Goal: Task Accomplishment & Management: Complete application form

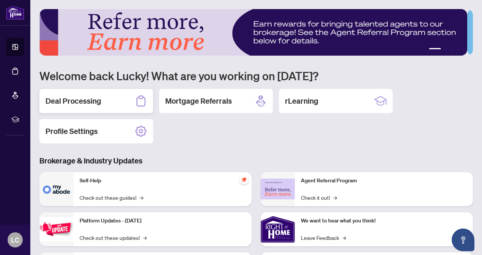
click at [75, 100] on h2 "Deal Processing" at bounding box center [73, 101] width 56 height 11
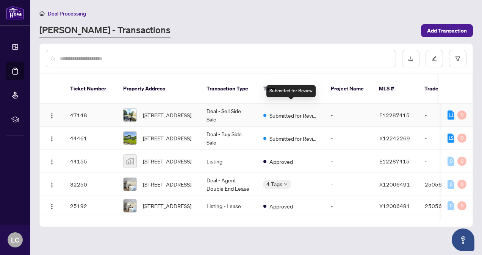
click at [294, 111] on span "Submitted for Review" at bounding box center [293, 115] width 49 height 8
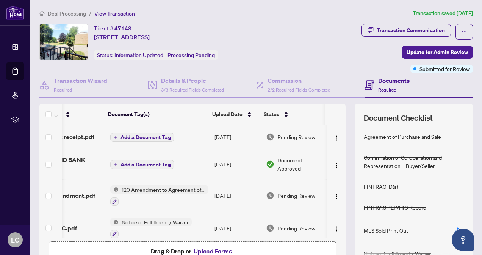
scroll to position [0, 45]
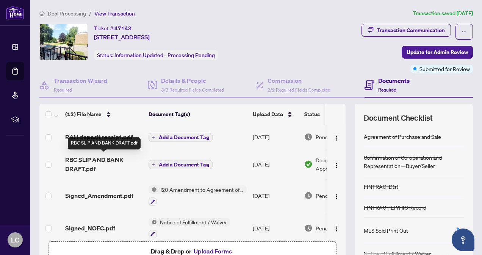
click at [114, 160] on span "RBC SLIP AND BANK DRAFT.pdf" at bounding box center [103, 164] width 77 height 18
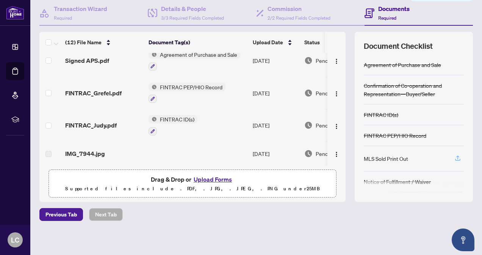
click at [454, 157] on icon "button" at bounding box center [457, 158] width 7 height 7
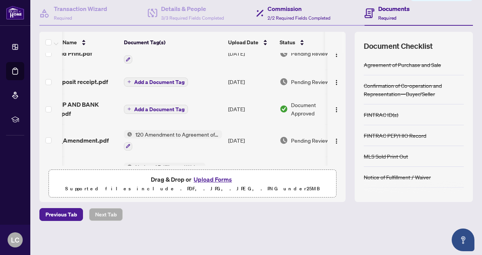
scroll to position [0, 12]
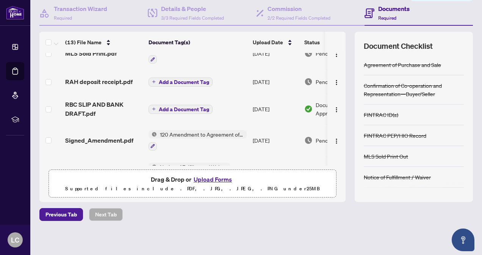
click at [108, 80] on span "RAH deposit receipt.pdf" at bounding box center [98, 81] width 67 height 9
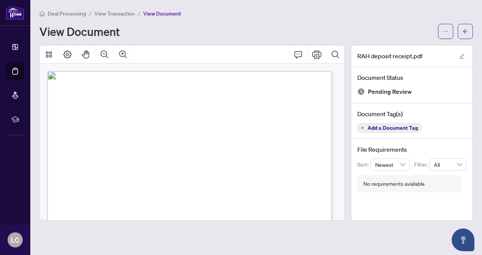
click at [316, 55] on icon "Print" at bounding box center [316, 54] width 9 height 8
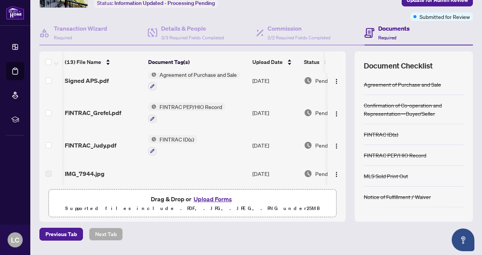
scroll to position [55, 0]
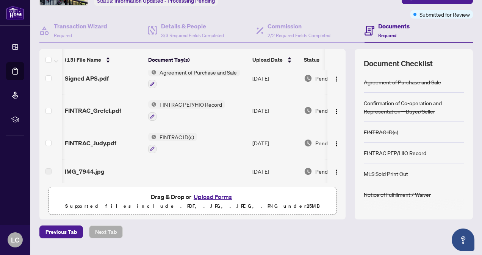
click at [221, 198] on button "Upload Forms" at bounding box center [212, 197] width 43 height 10
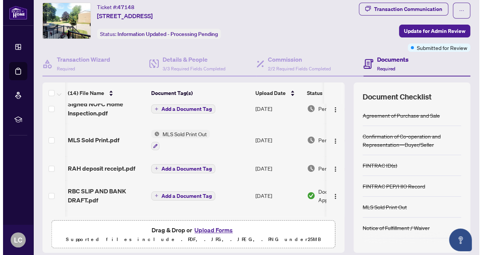
scroll to position [0, 0]
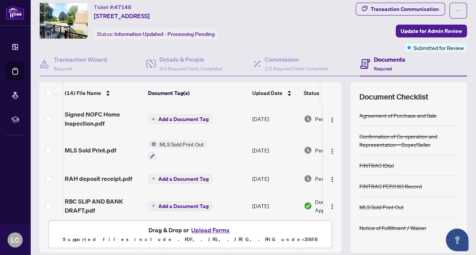
click at [192, 117] on span "Add a Document Tag" at bounding box center [183, 119] width 50 height 5
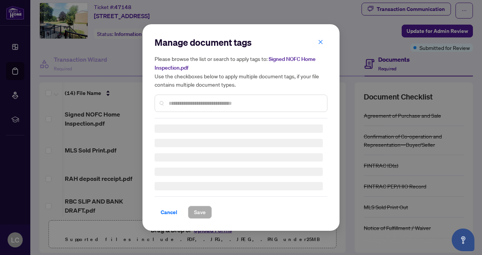
click at [223, 97] on div at bounding box center [240, 103] width 173 height 17
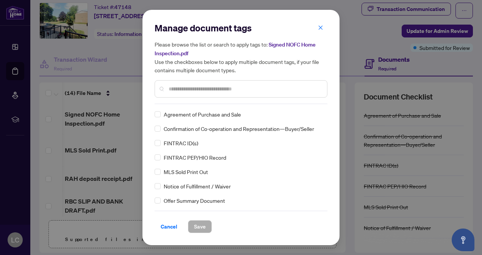
click at [222, 87] on input "text" at bounding box center [244, 89] width 152 height 8
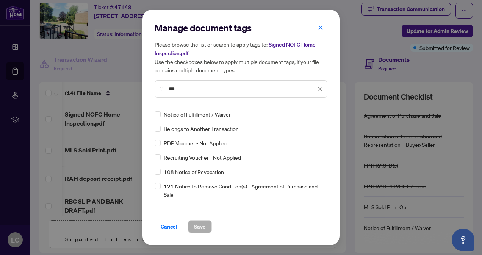
type input "***"
click at [232, 112] on div "Notice of Fulfillment / Waiver" at bounding box center [238, 114] width 168 height 8
click at [196, 224] on span "Save" at bounding box center [200, 227] width 12 height 12
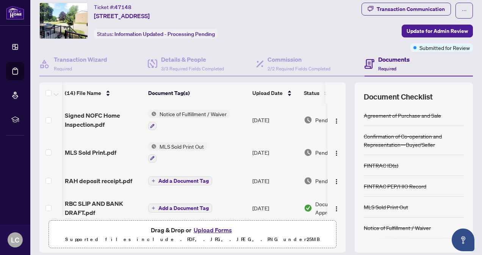
click at [207, 230] on button "Upload Forms" at bounding box center [212, 230] width 43 height 10
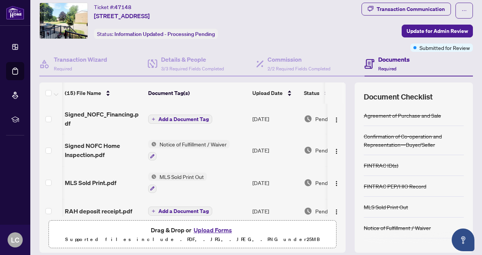
click at [193, 120] on span "Add a Document Tag" at bounding box center [183, 119] width 50 height 5
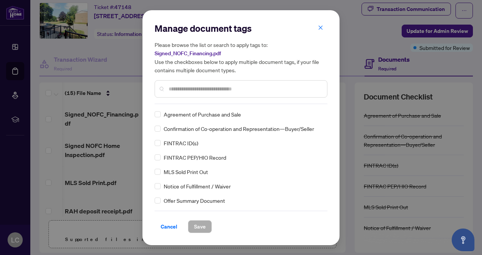
click at [213, 97] on div at bounding box center [240, 88] width 173 height 17
click at [212, 89] on input "text" at bounding box center [244, 89] width 152 height 8
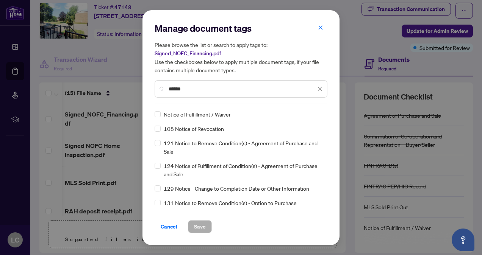
type input "******"
click at [202, 229] on span "Save" at bounding box center [200, 227] width 12 height 12
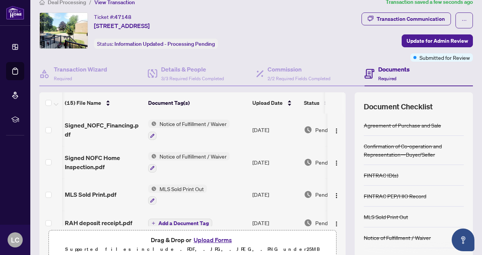
scroll to position [9, 0]
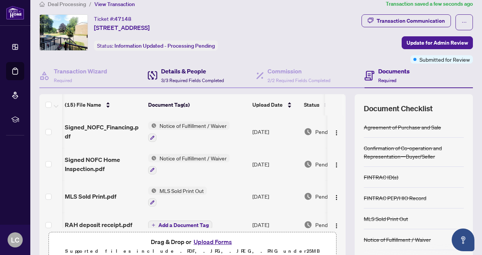
click at [190, 71] on h4 "Details & People" at bounding box center [192, 71] width 63 height 9
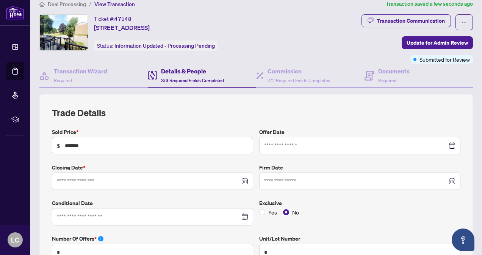
type input "**********"
click at [447, 179] on div at bounding box center [359, 181] width 191 height 8
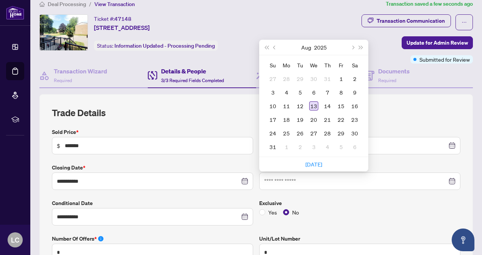
click at [310, 105] on div "13" at bounding box center [313, 105] width 9 height 9
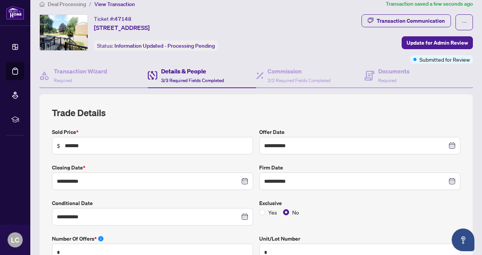
type input "**********"
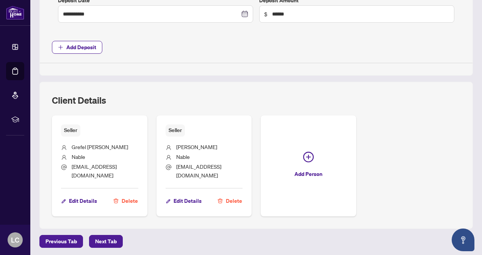
scroll to position [417, 0]
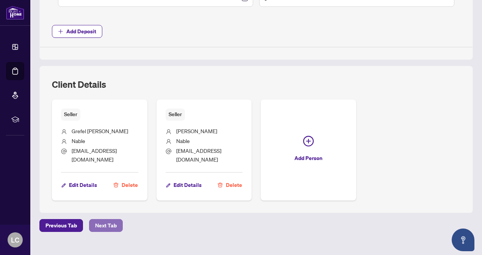
click at [109, 220] on span "Next Tab" at bounding box center [106, 226] width 22 height 12
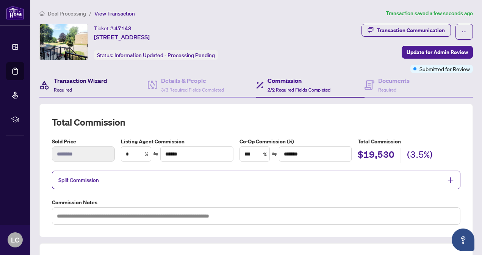
click at [88, 84] on h4 "Transaction Wizard" at bounding box center [80, 80] width 53 height 9
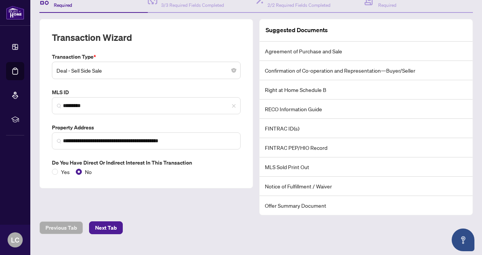
scroll to position [97, 0]
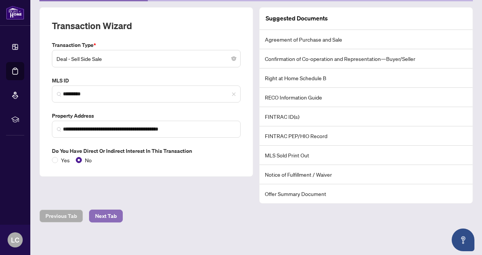
click at [107, 214] on span "Next Tab" at bounding box center [106, 216] width 22 height 12
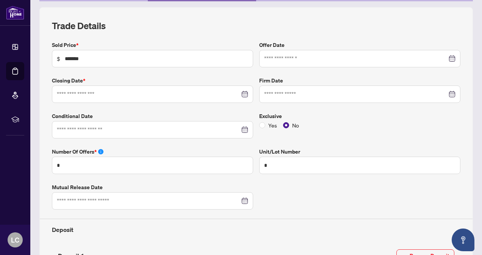
type input "**********"
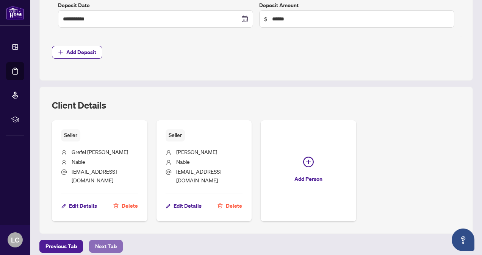
scroll to position [417, 0]
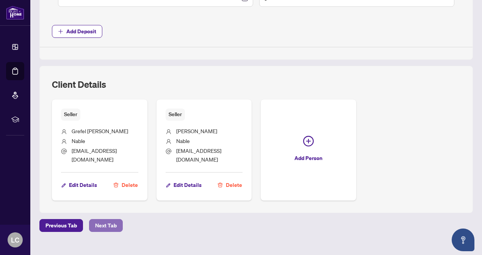
click at [110, 220] on span "Next Tab" at bounding box center [106, 226] width 22 height 12
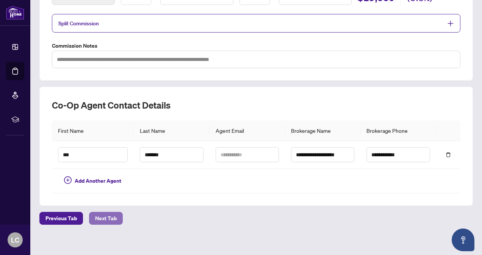
scroll to position [158, 0]
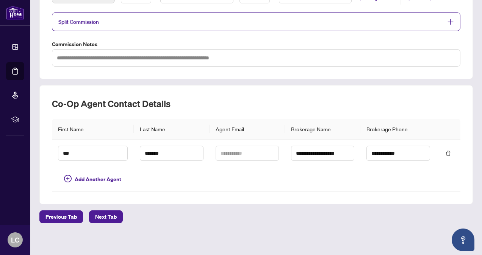
click at [157, 167] on td at bounding box center [171, 179] width 75 height 25
click at [114, 179] on span "Add Another Agent" at bounding box center [98, 179] width 47 height 8
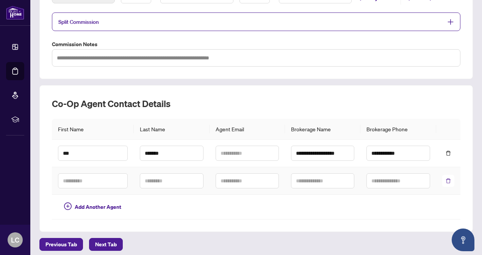
click at [445, 179] on icon "delete" at bounding box center [447, 180] width 5 height 5
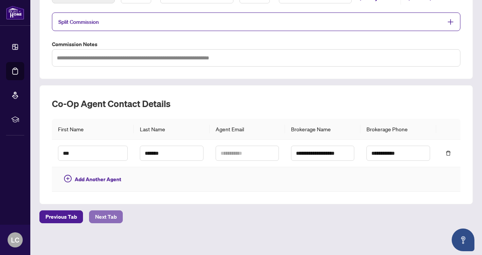
click at [100, 217] on span "Next Tab" at bounding box center [106, 217] width 22 height 12
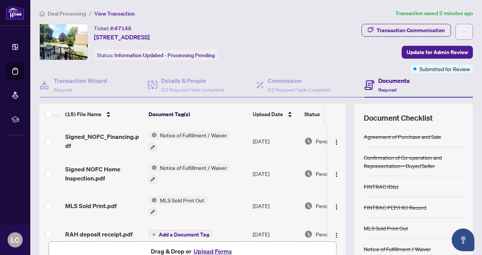
click at [461, 30] on icon "ellipsis" at bounding box center [463, 31] width 5 height 5
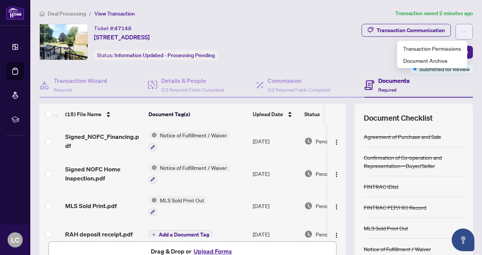
click at [462, 31] on icon "ellipsis" at bounding box center [464, 31] width 4 height 1
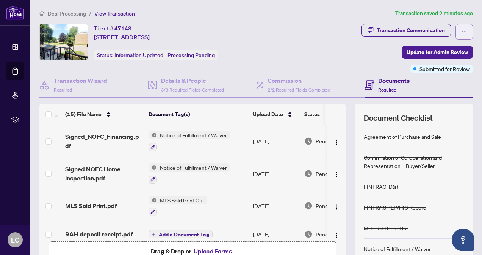
click at [462, 31] on icon "ellipsis" at bounding box center [464, 31] width 4 height 1
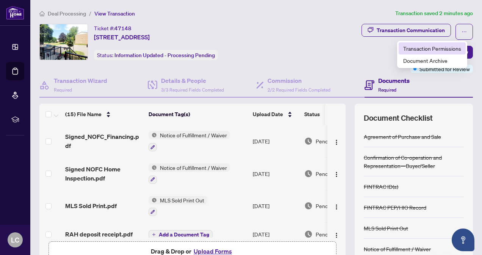
click at [434, 49] on span "Transaction Permissions" at bounding box center [432, 48] width 58 height 8
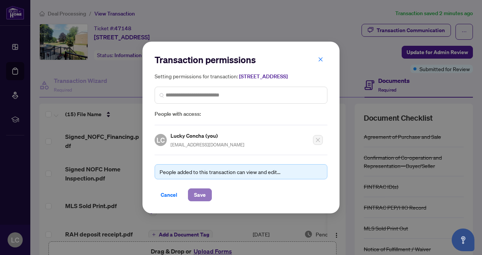
click at [198, 197] on span "Save" at bounding box center [200, 195] width 12 height 12
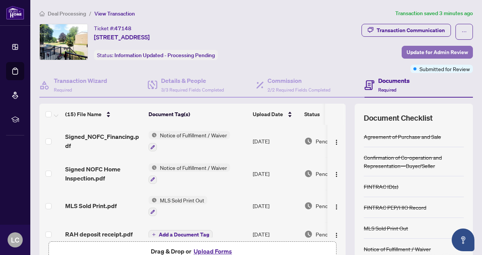
click at [442, 53] on span "Update for Admin Review" at bounding box center [436, 52] width 61 height 12
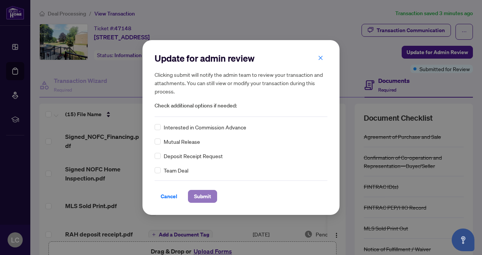
click at [204, 199] on span "Submit" at bounding box center [202, 196] width 17 height 12
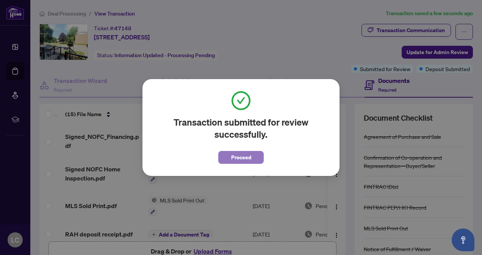
click at [250, 157] on span "Proceed" at bounding box center [241, 157] width 20 height 12
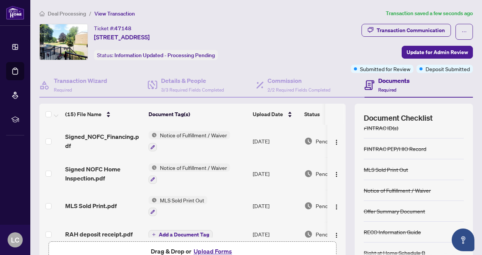
scroll to position [72, 0]
